Goal: Information Seeking & Learning: Learn about a topic

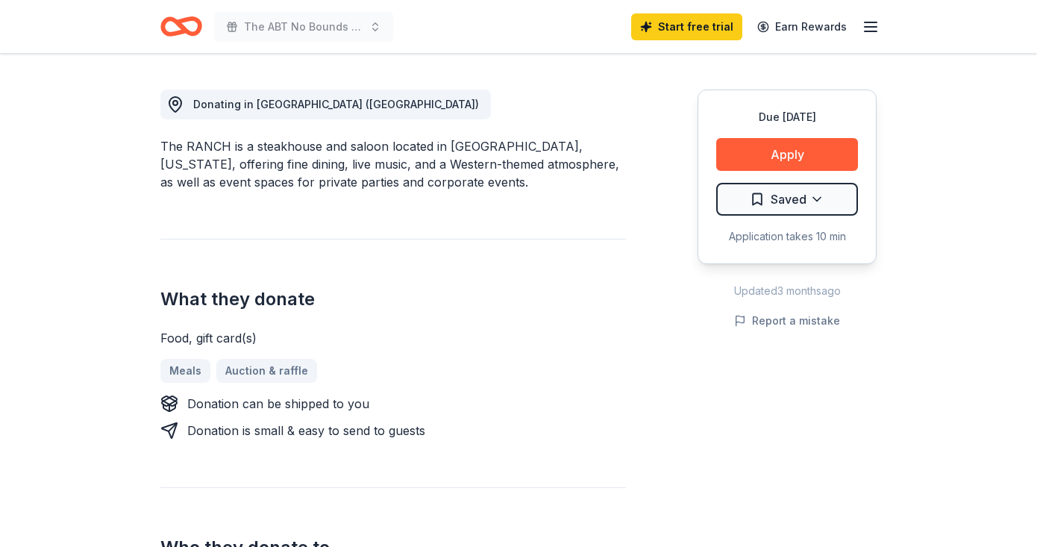
scroll to position [404, 0]
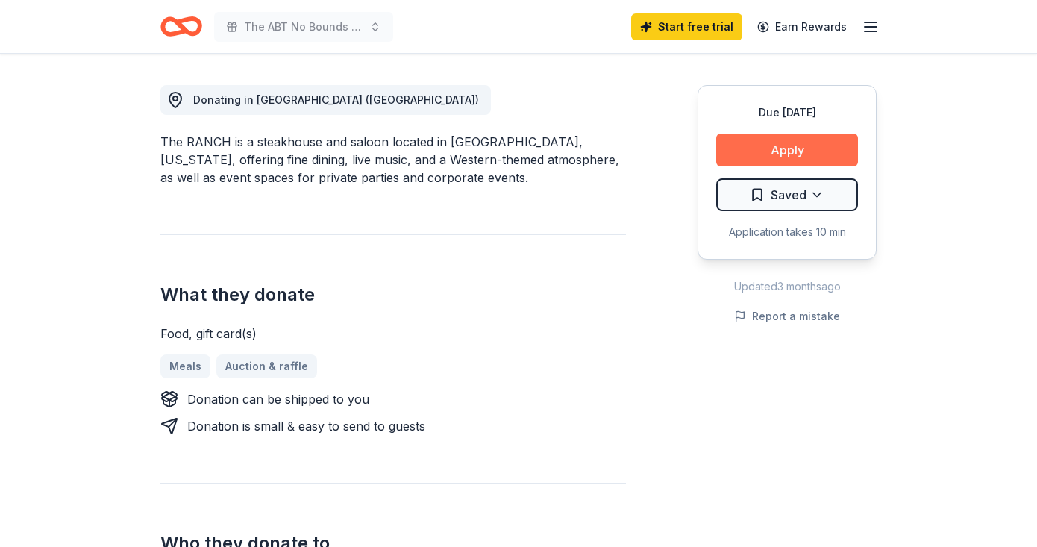
click at [736, 145] on button "Apply" at bounding box center [787, 150] width 142 height 33
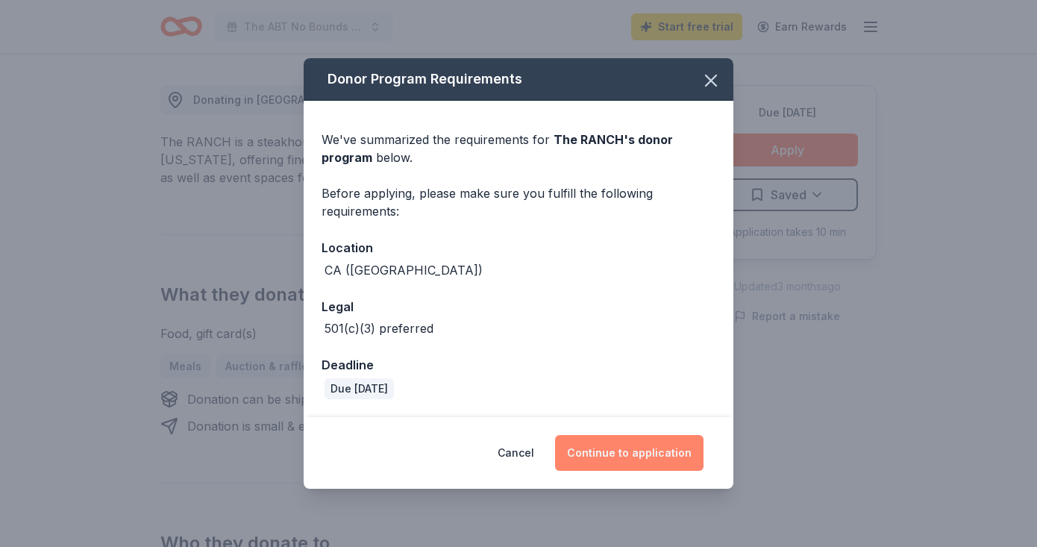
click at [613, 453] on button "Continue to application" at bounding box center [629, 453] width 148 height 36
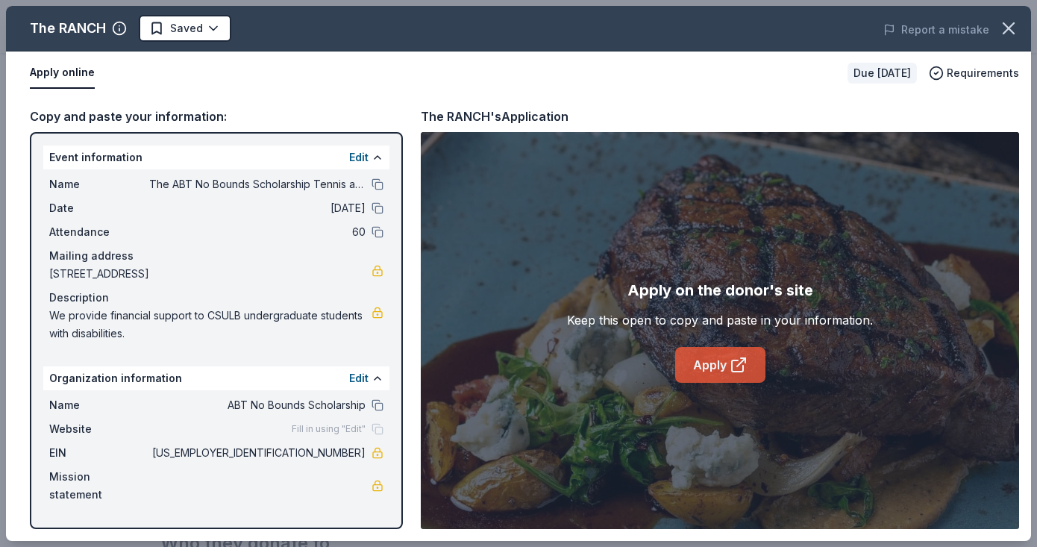
click at [730, 356] on icon at bounding box center [738, 365] width 18 height 18
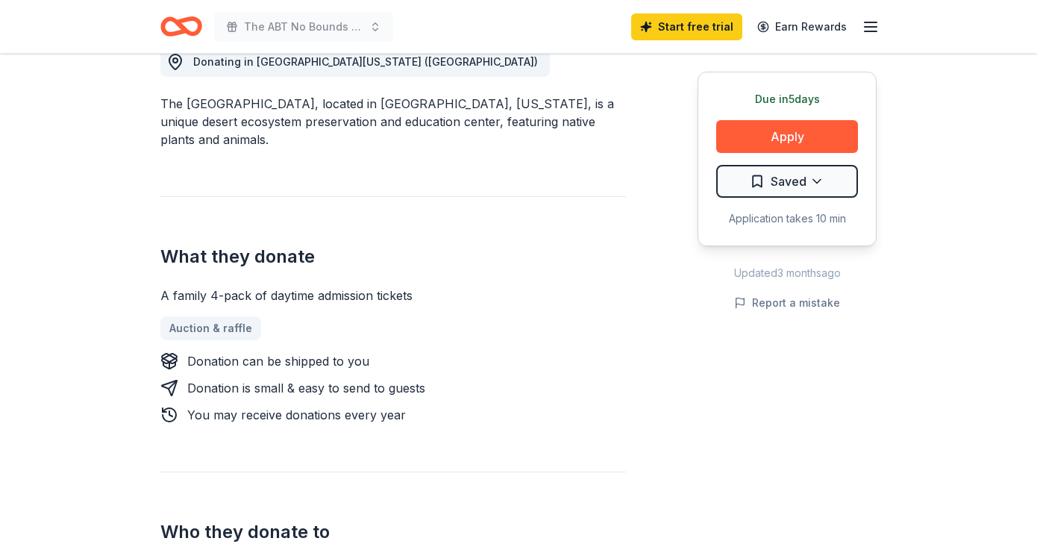
scroll to position [445, 0]
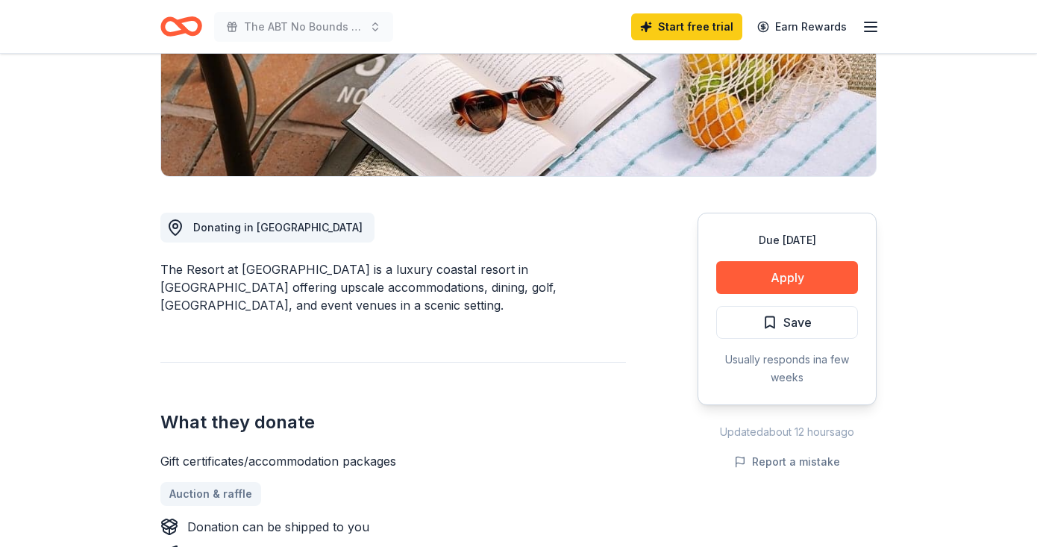
scroll to position [278, 0]
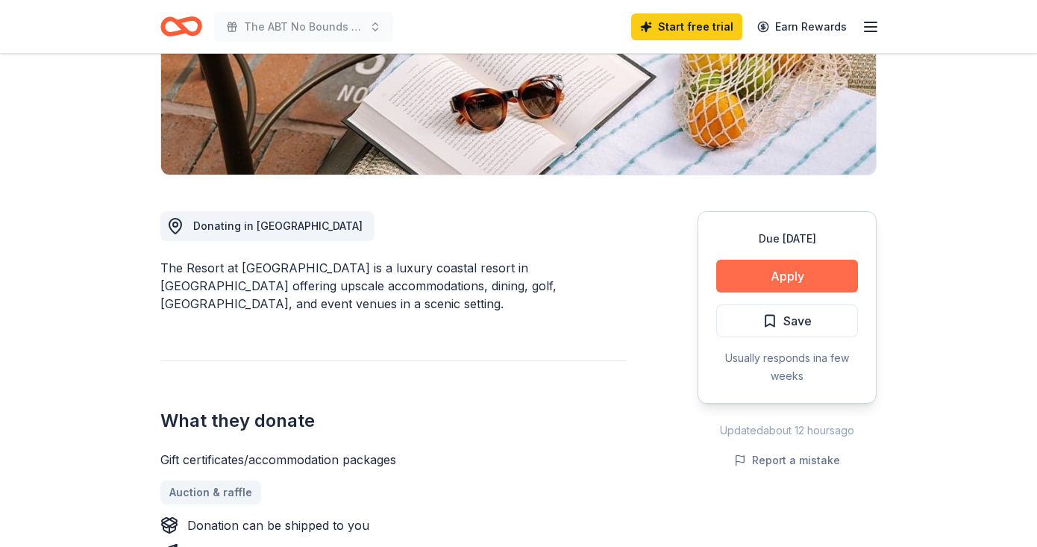
click at [760, 281] on button "Apply" at bounding box center [787, 276] width 142 height 33
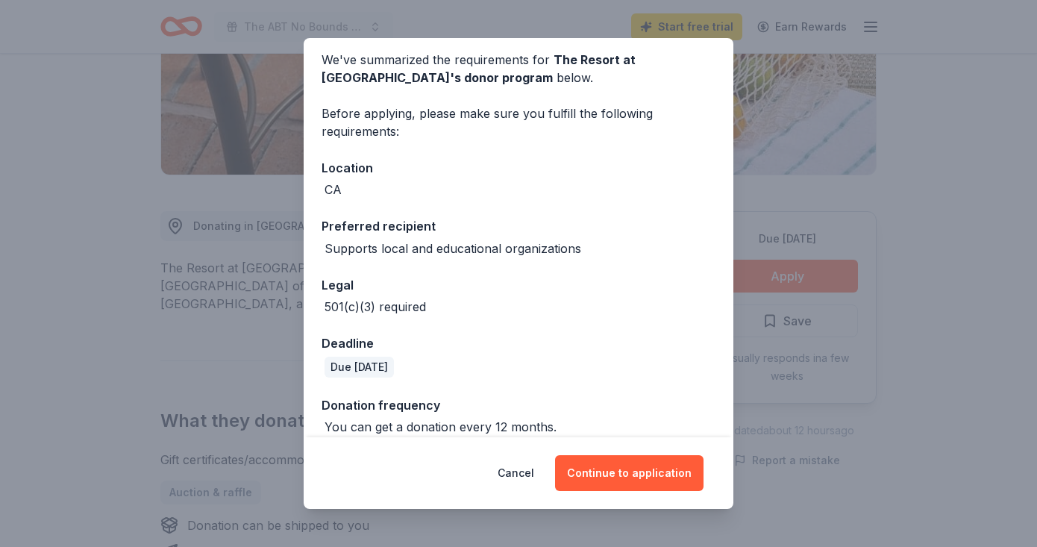
scroll to position [76, 0]
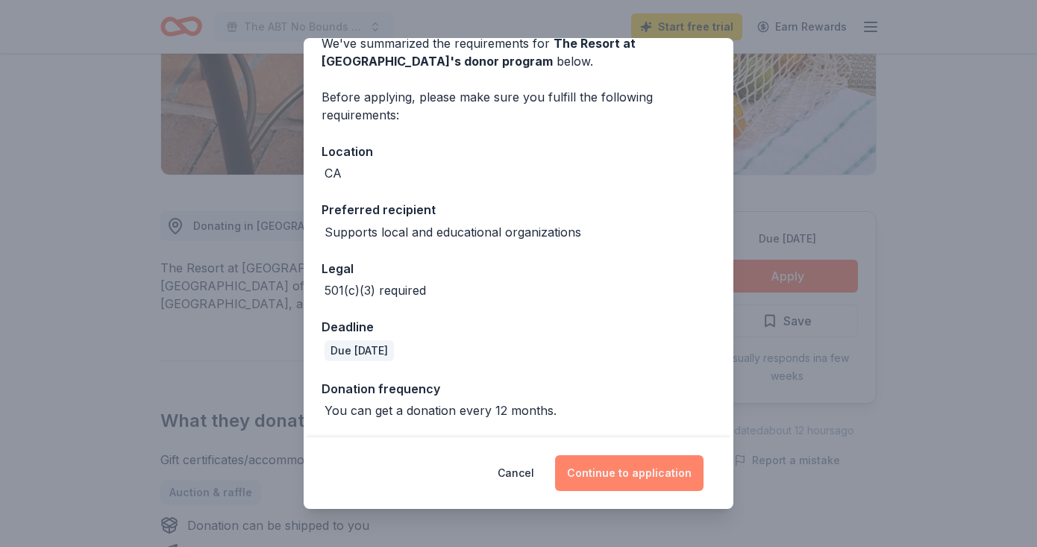
click at [629, 471] on button "Continue to application" at bounding box center [629, 473] width 148 height 36
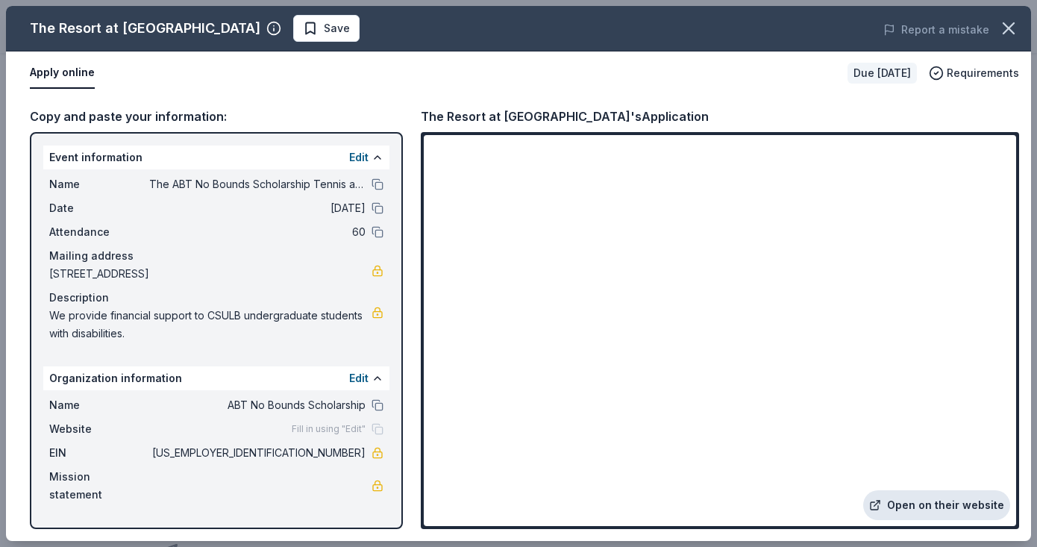
click at [917, 509] on link "Open on their website" at bounding box center [936, 505] width 147 height 30
